Goal: Feedback & Contribution: Leave review/rating

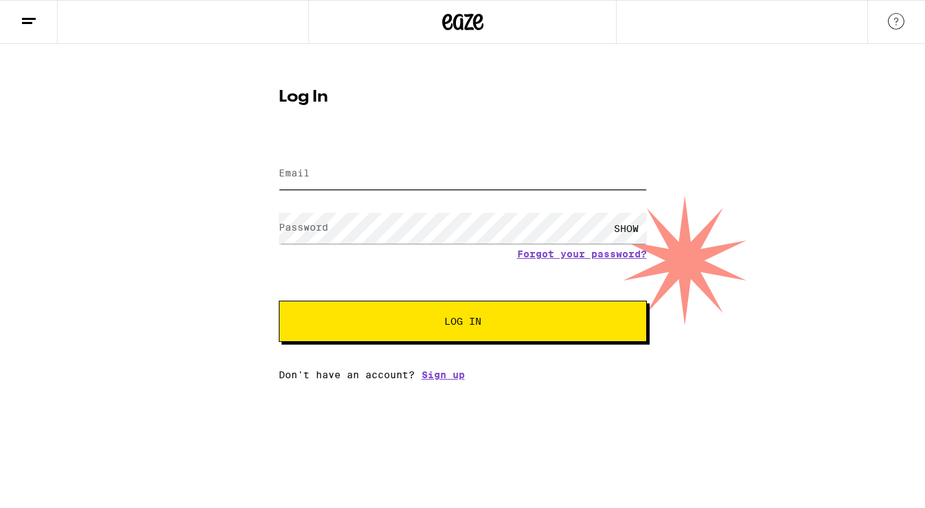
type input "gypsyloveinbox@gmail.com"
click at [445, 330] on button "Log In" at bounding box center [463, 321] width 368 height 41
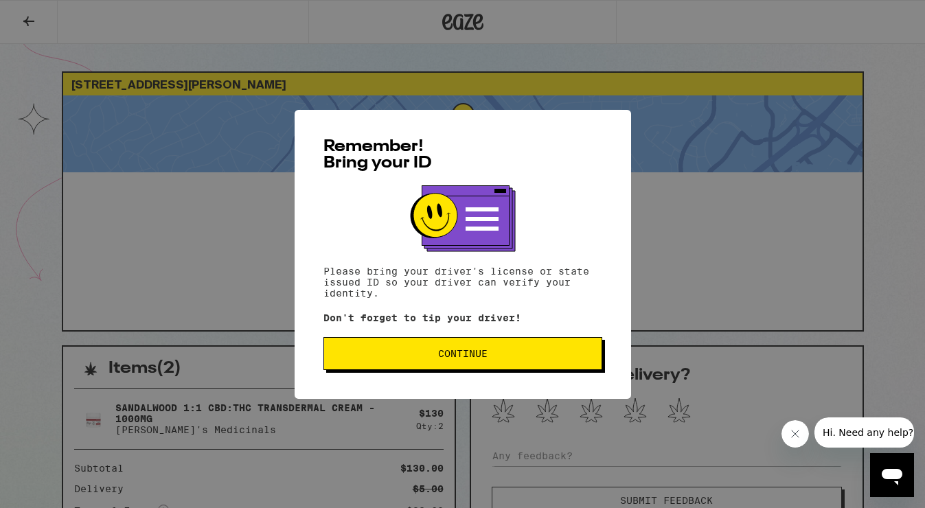
click at [359, 342] on button "Continue" at bounding box center [462, 353] width 279 height 33
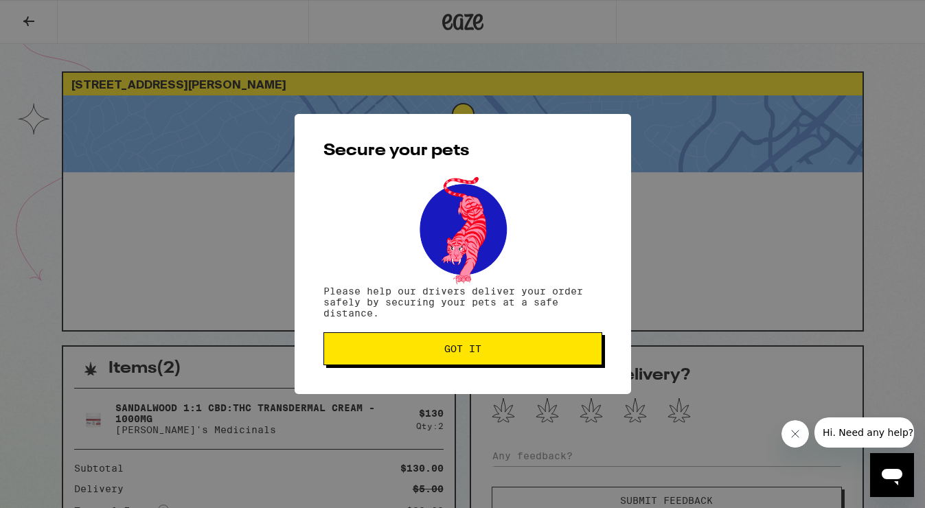
click at [358, 342] on button "Got it" at bounding box center [462, 348] width 279 height 33
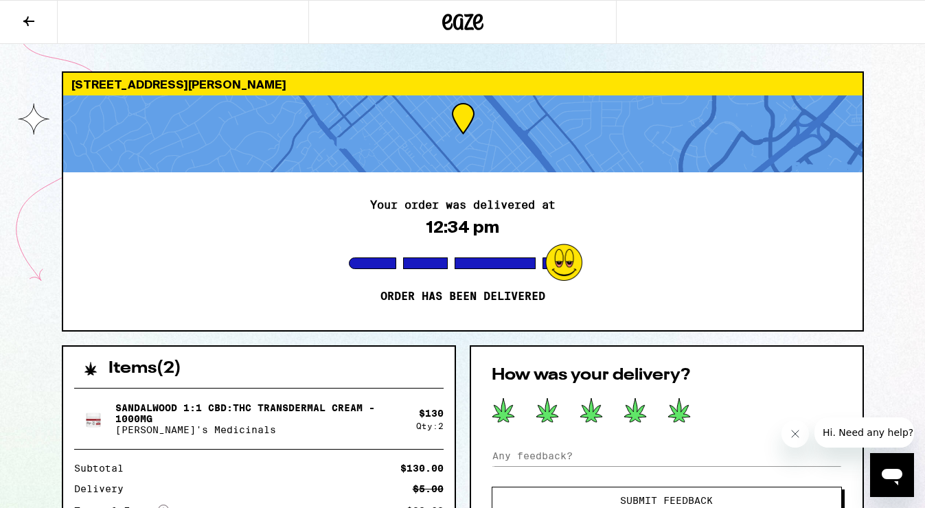
click at [683, 412] on icon at bounding box center [679, 410] width 22 height 24
click at [682, 501] on span "Submit Feedback" at bounding box center [666, 501] width 93 height 10
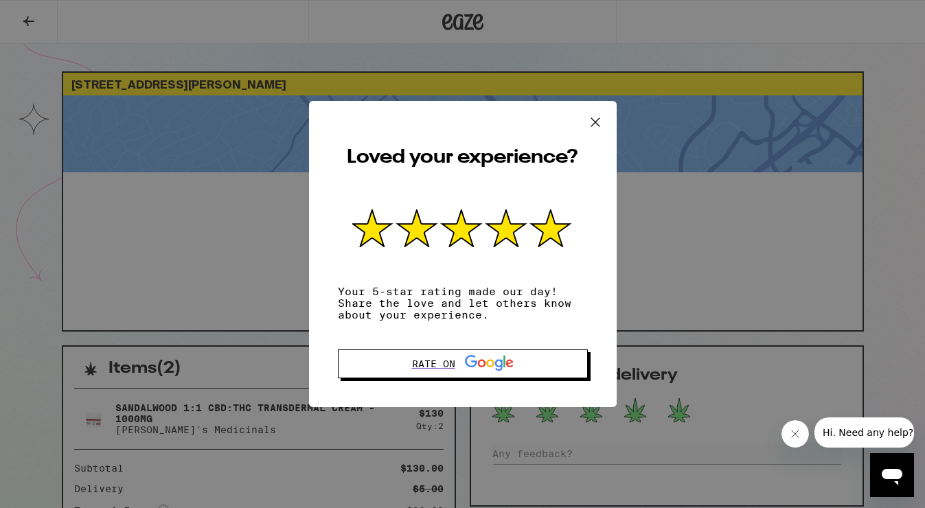
click at [593, 121] on icon at bounding box center [595, 122] width 21 height 21
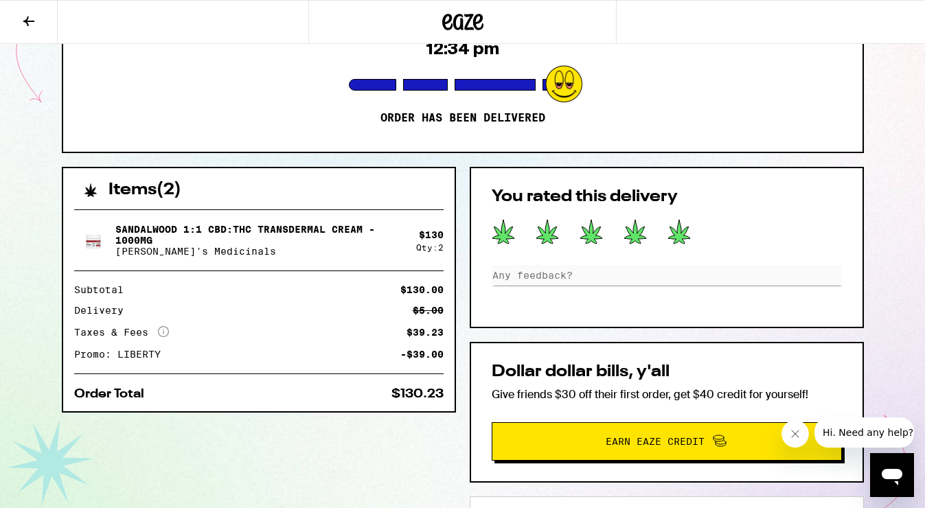
scroll to position [121, 0]
